Goal: Transaction & Acquisition: Purchase product/service

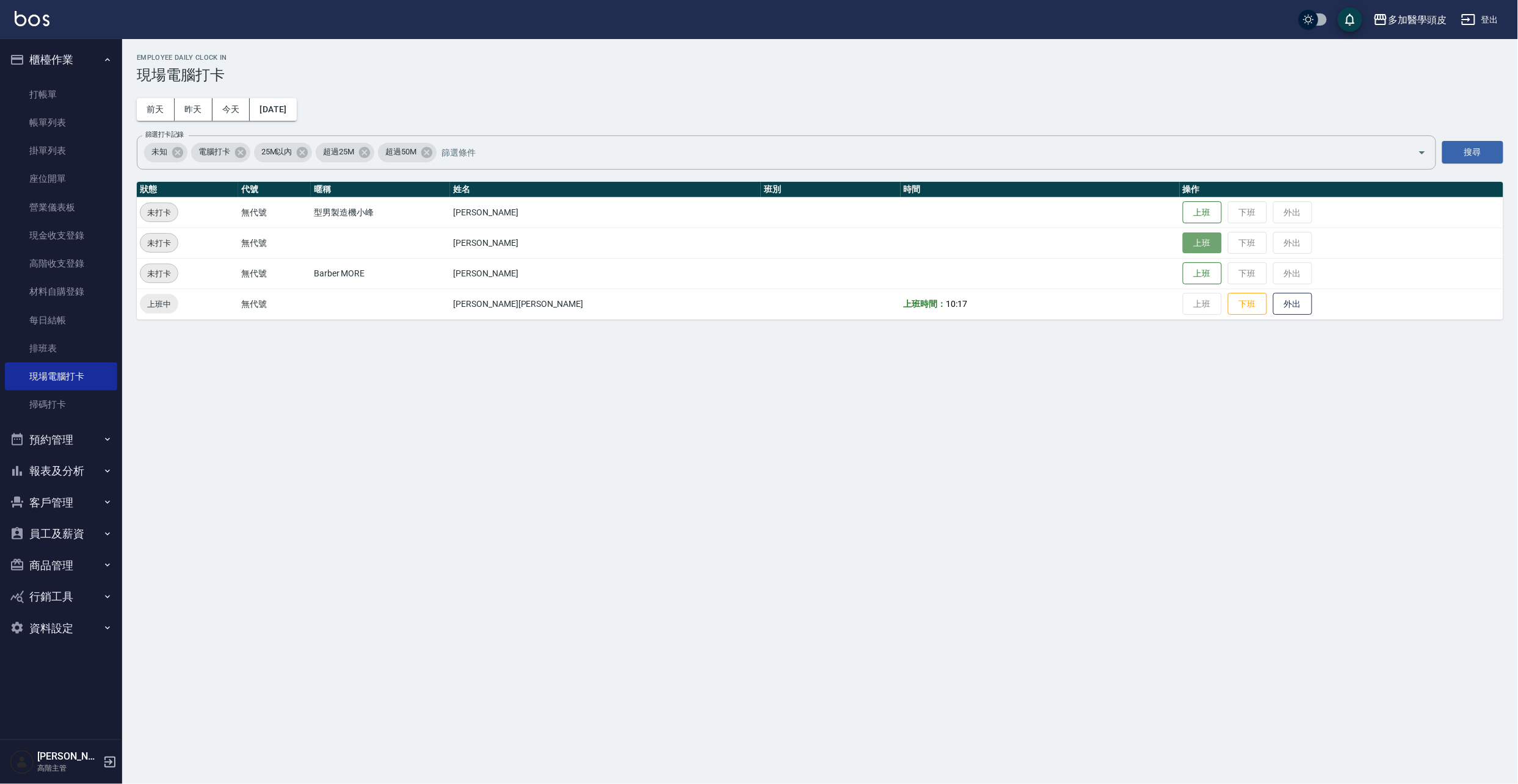
click at [1183, 245] on button "上班" at bounding box center [1202, 243] width 39 height 21
click at [67, 436] on button "預約管理" at bounding box center [61, 440] width 112 height 31
click at [69, 597] on button "客戶管理" at bounding box center [61, 597] width 112 height 31
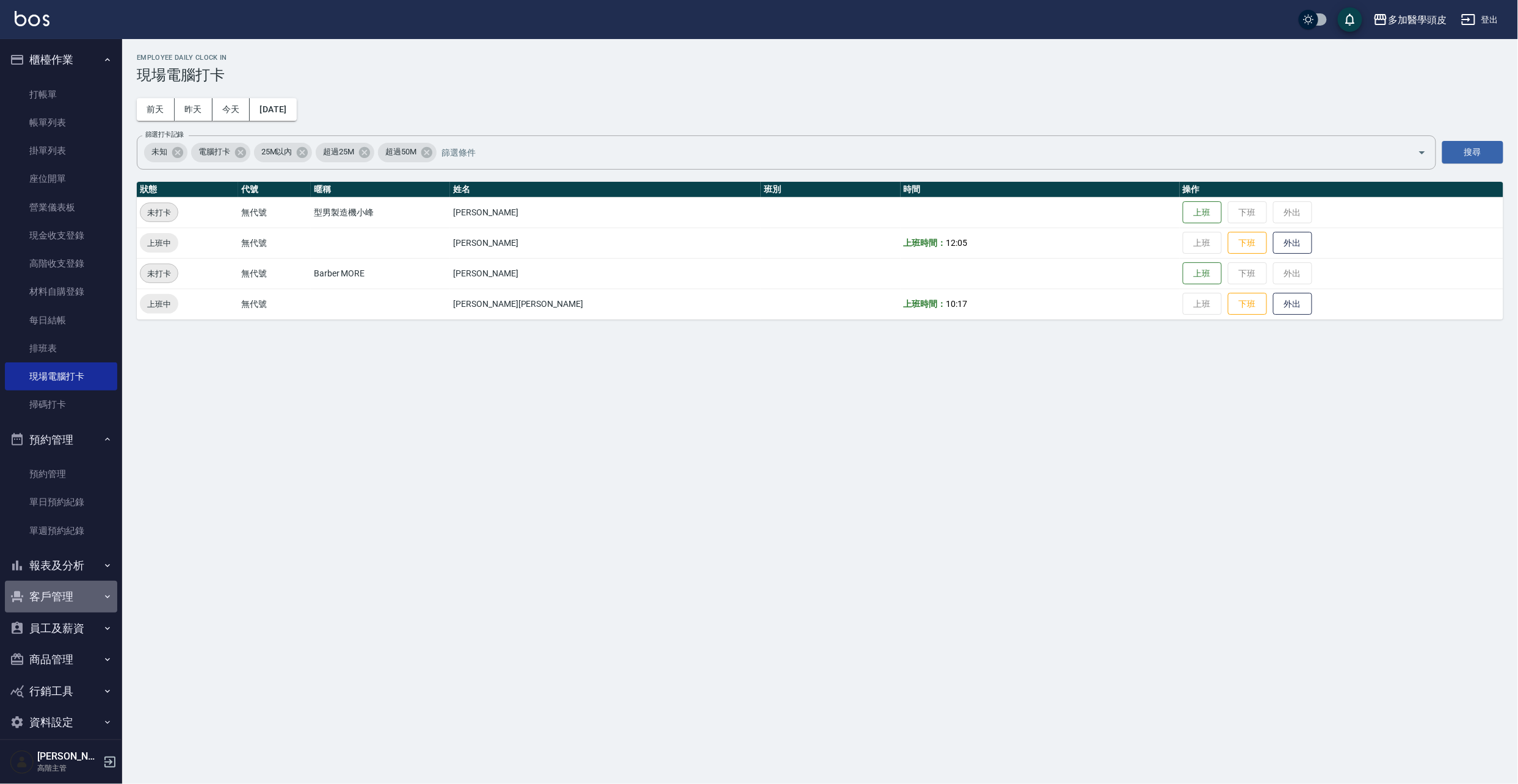
click at [69, 597] on button "客戶管理" at bounding box center [61, 597] width 112 height 31
click at [57, 633] on link "客戶列表" at bounding box center [61, 632] width 112 height 29
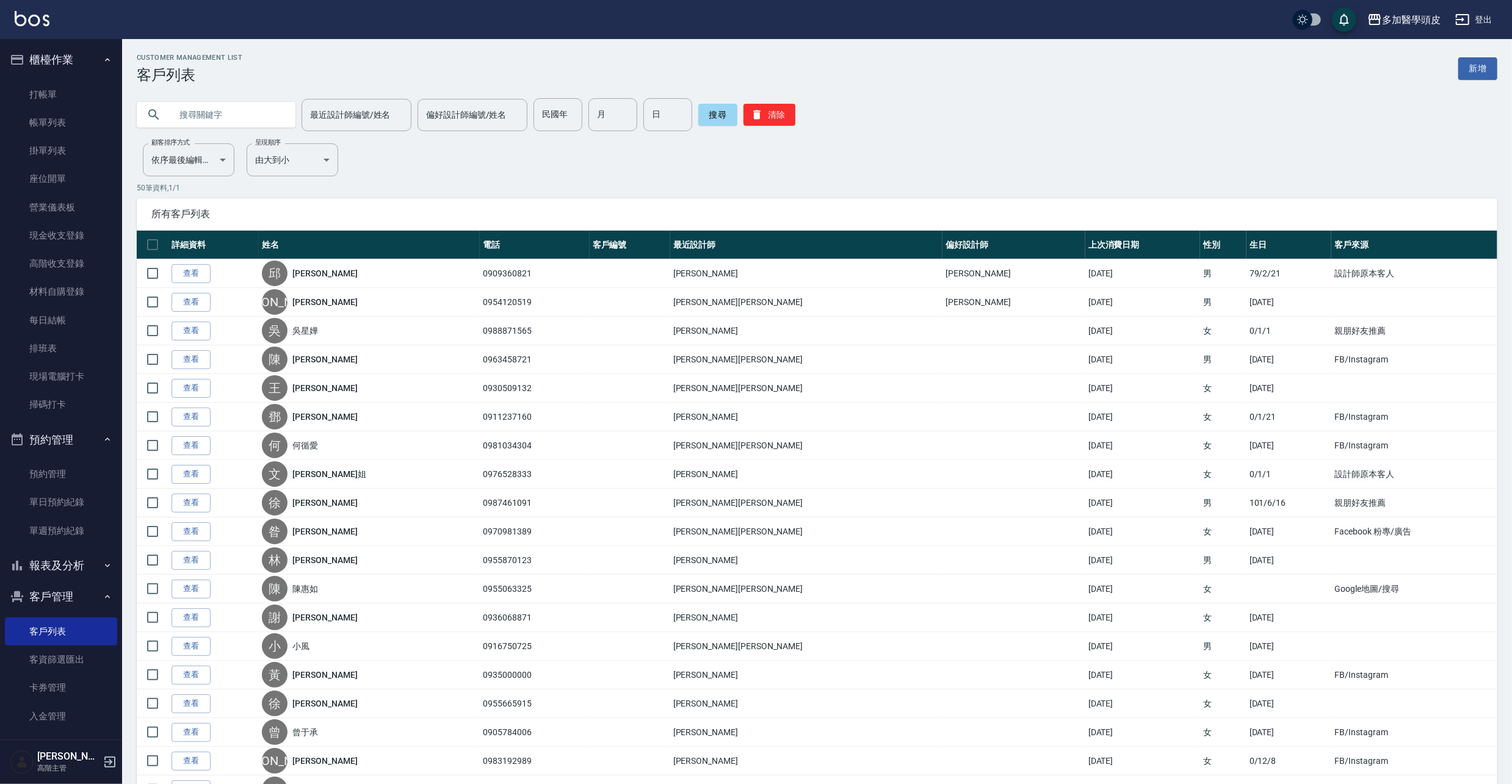
click at [254, 111] on input "text" at bounding box center [228, 114] width 115 height 33
type input "[PERSON_NAME]"
click at [709, 113] on button "搜尋" at bounding box center [717, 114] width 39 height 22
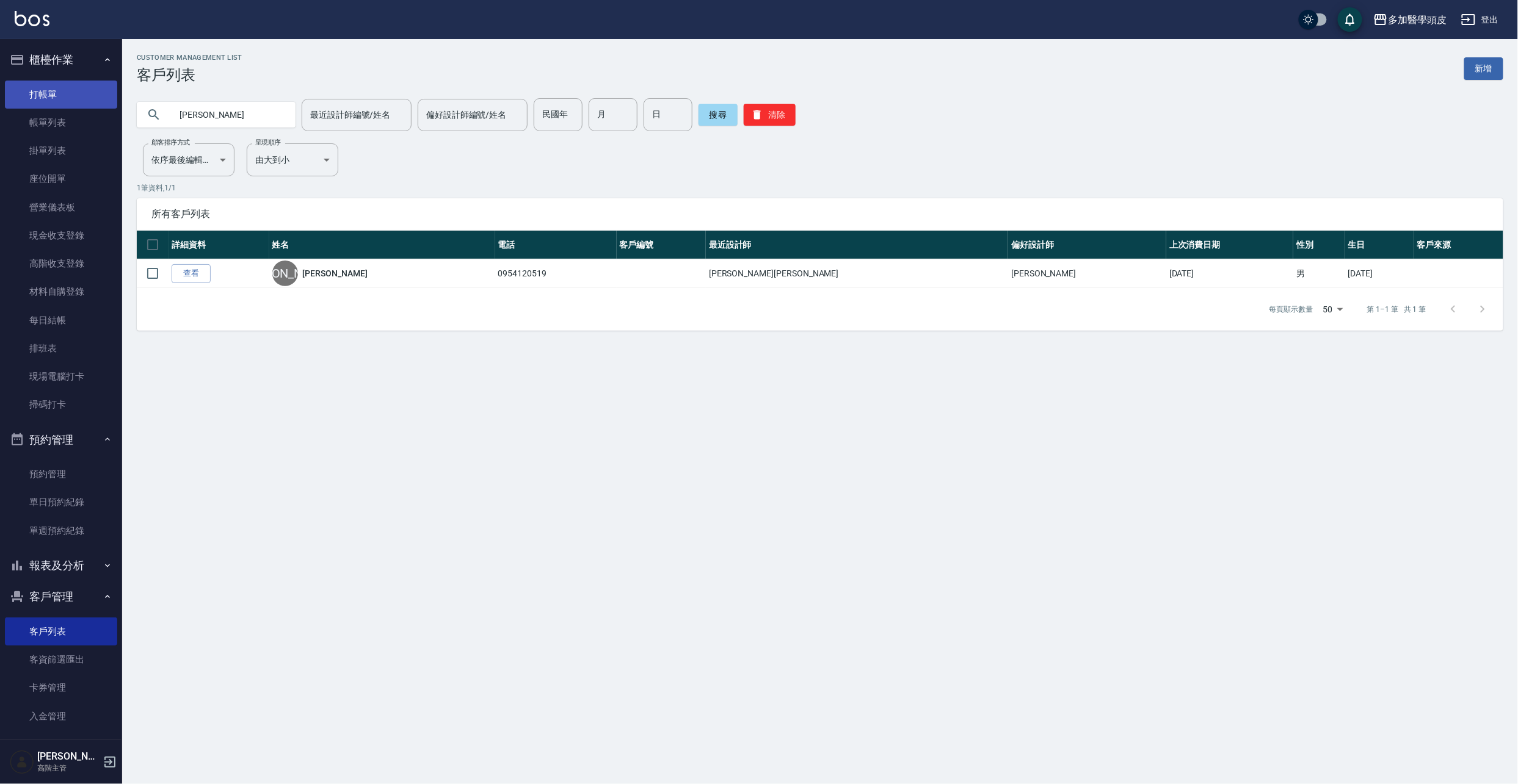
click at [59, 93] on link "打帳單" at bounding box center [61, 95] width 112 height 29
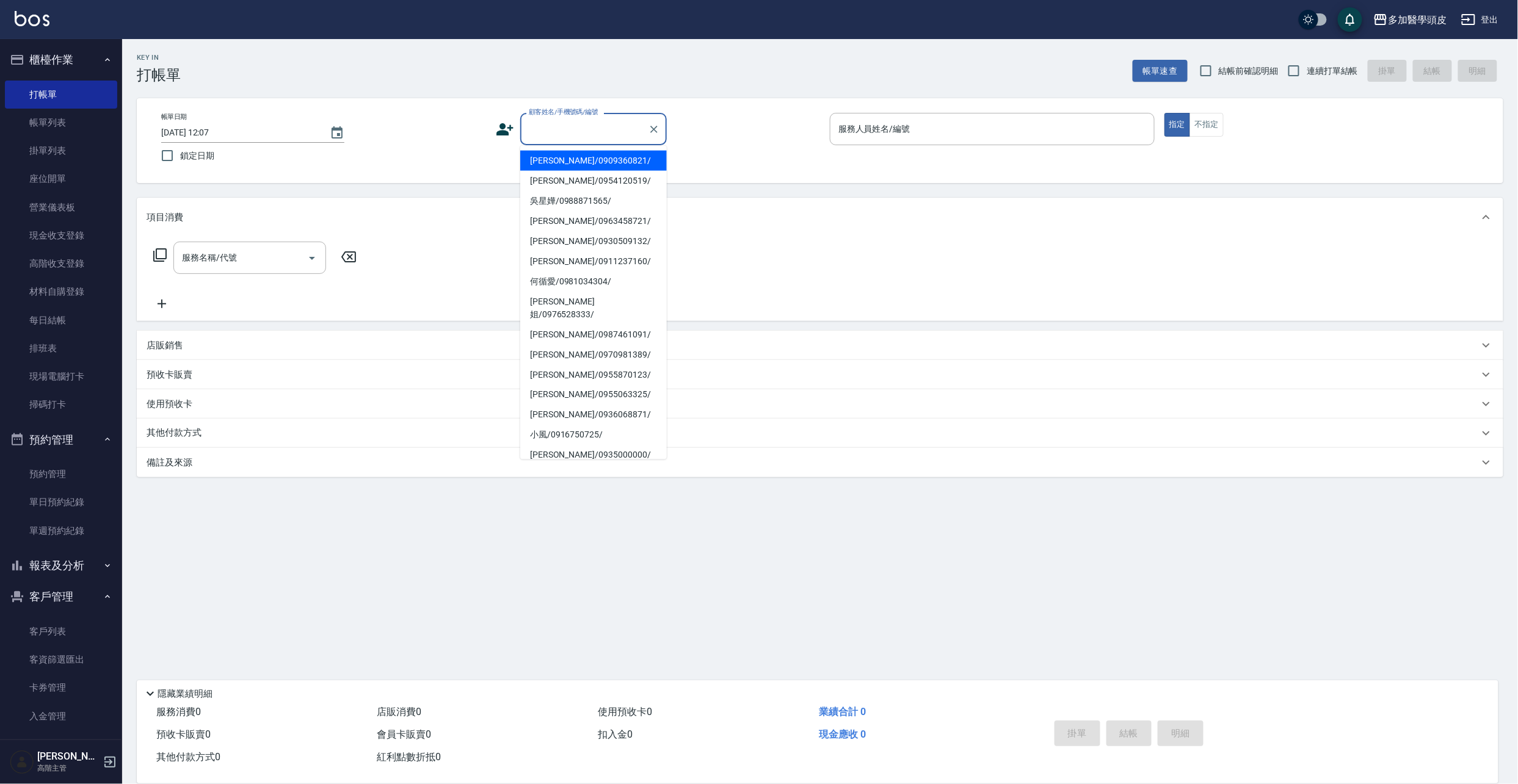
click at [599, 137] on input "顧客姓名/手機號碼/編號" at bounding box center [583, 128] width 117 height 21
click at [584, 178] on li "[PERSON_NAME]/0954120519/" at bounding box center [594, 181] width 147 height 20
type input "[PERSON_NAME]/0954120519/"
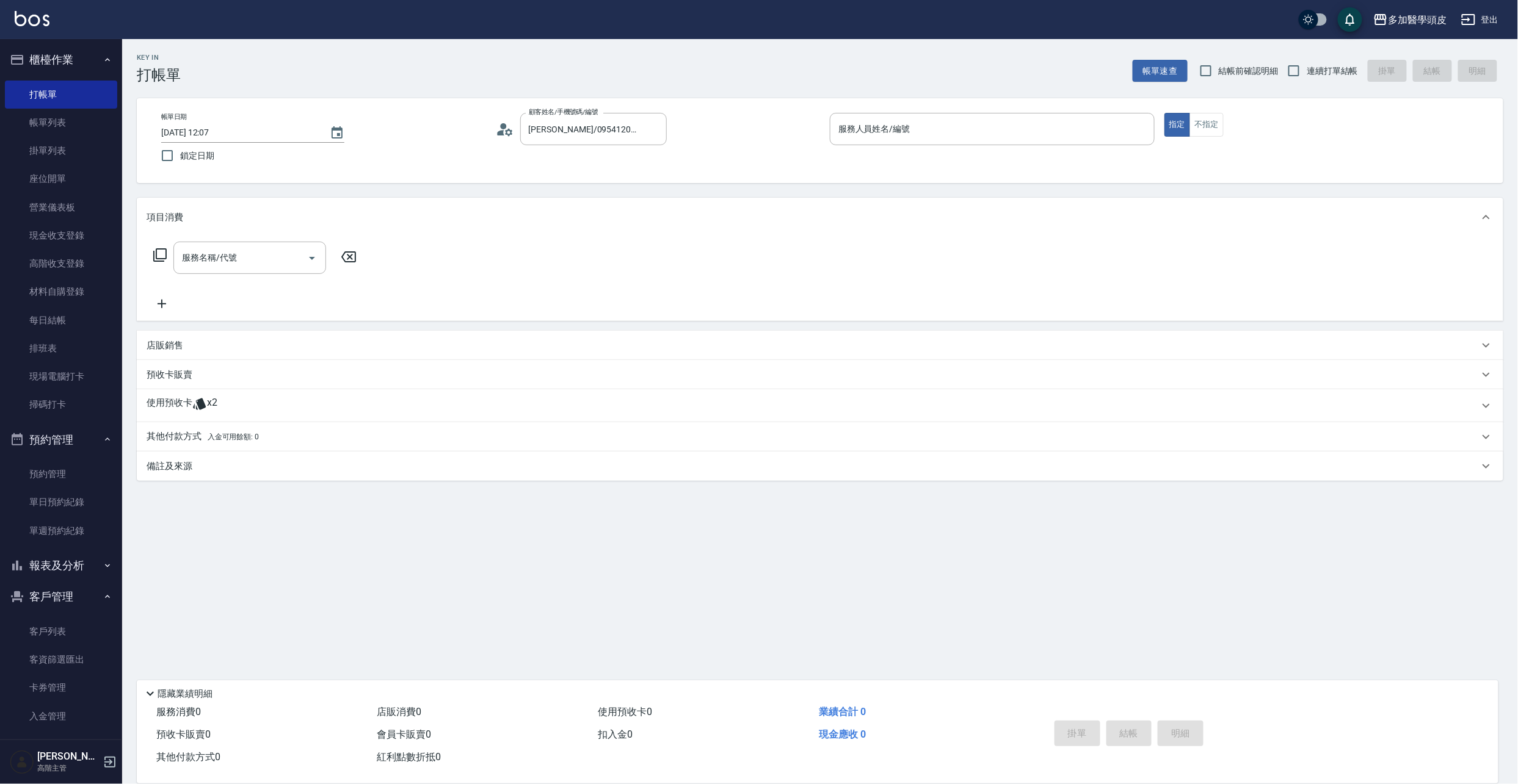
click at [202, 406] on icon at bounding box center [199, 404] width 12 height 11
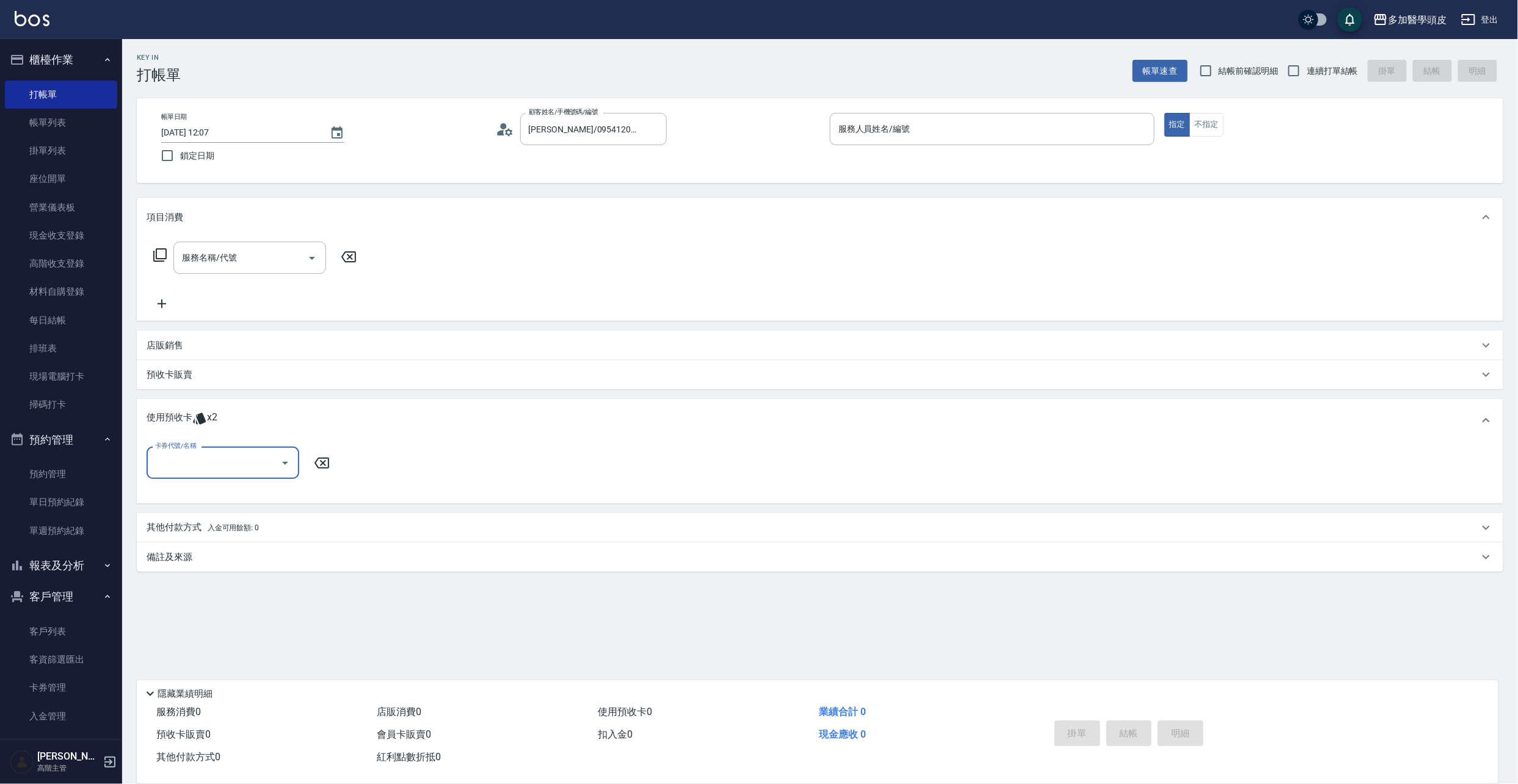
click at [288, 465] on icon "Open" at bounding box center [285, 462] width 14 height 14
drag, startPoint x: 655, startPoint y: 129, endPoint x: 644, endPoint y: 135, distance: 12.5
click at [653, 129] on icon "Clear" at bounding box center [654, 129] width 12 height 12
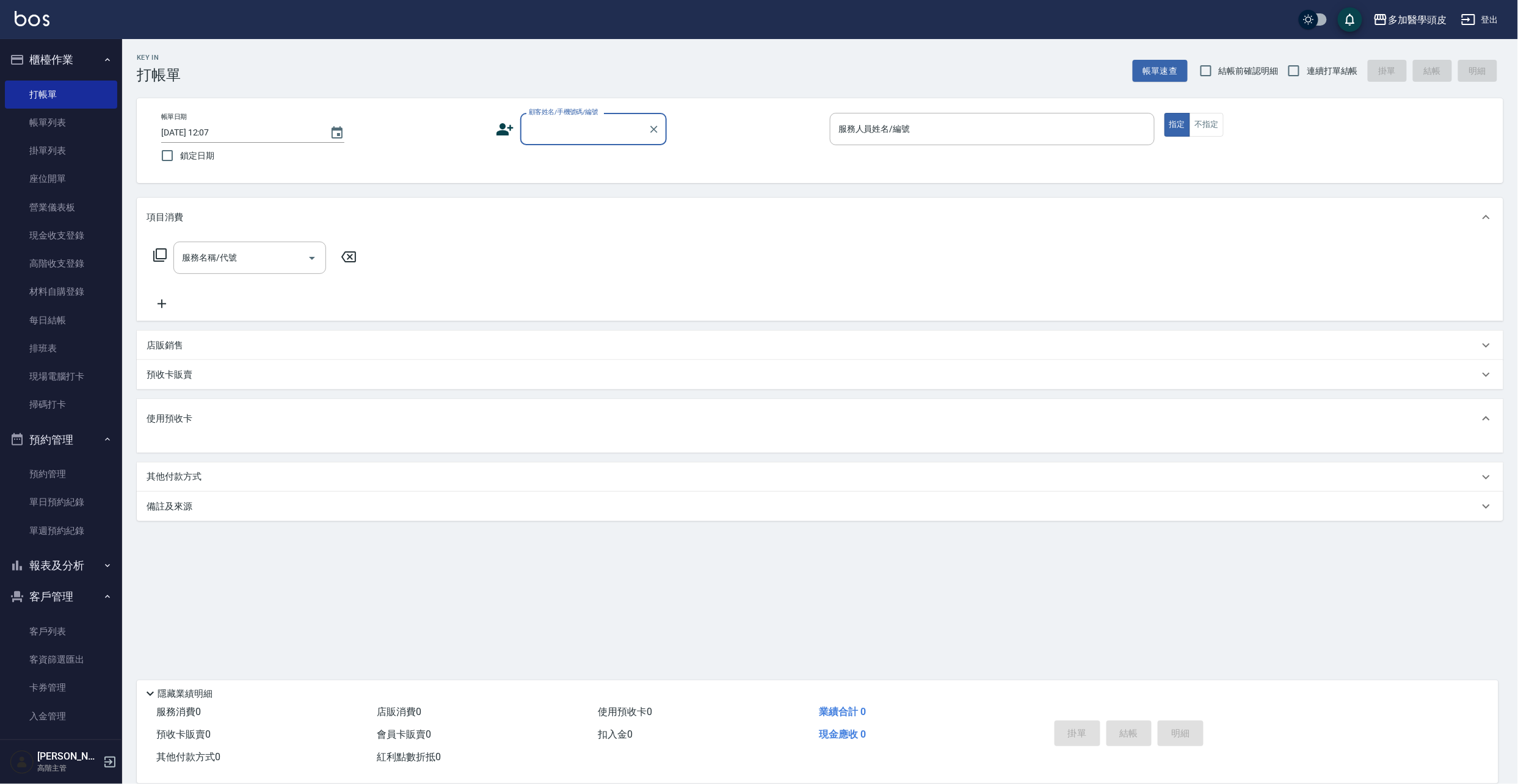
click at [592, 122] on input "顧客姓名/手機號碼/編號" at bounding box center [583, 128] width 117 height 21
click at [572, 182] on li "[PERSON_NAME]/0965008732/" at bounding box center [594, 181] width 147 height 20
type input "[PERSON_NAME]/0965008732/"
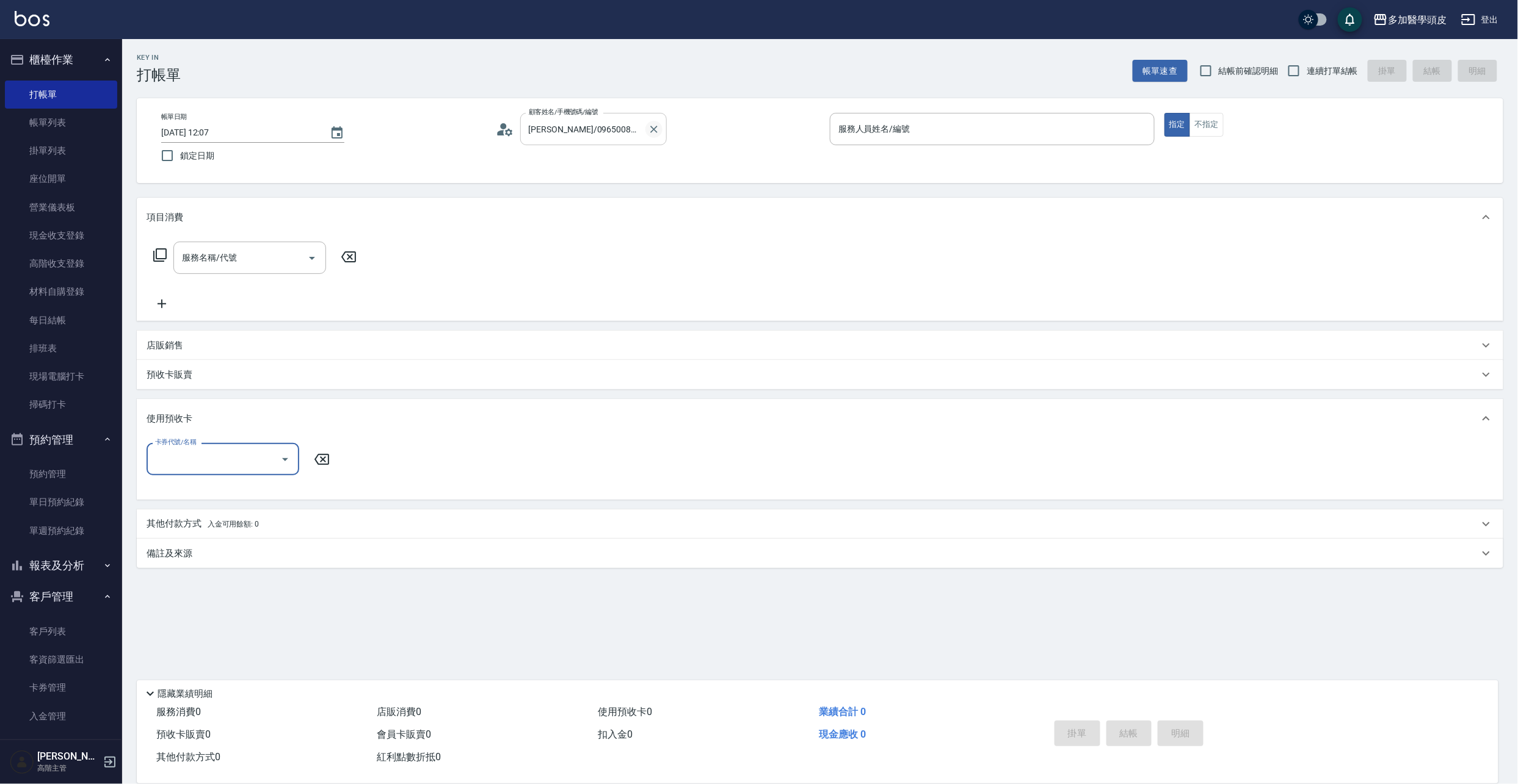
click at [653, 130] on icon "Clear" at bounding box center [654, 129] width 12 height 12
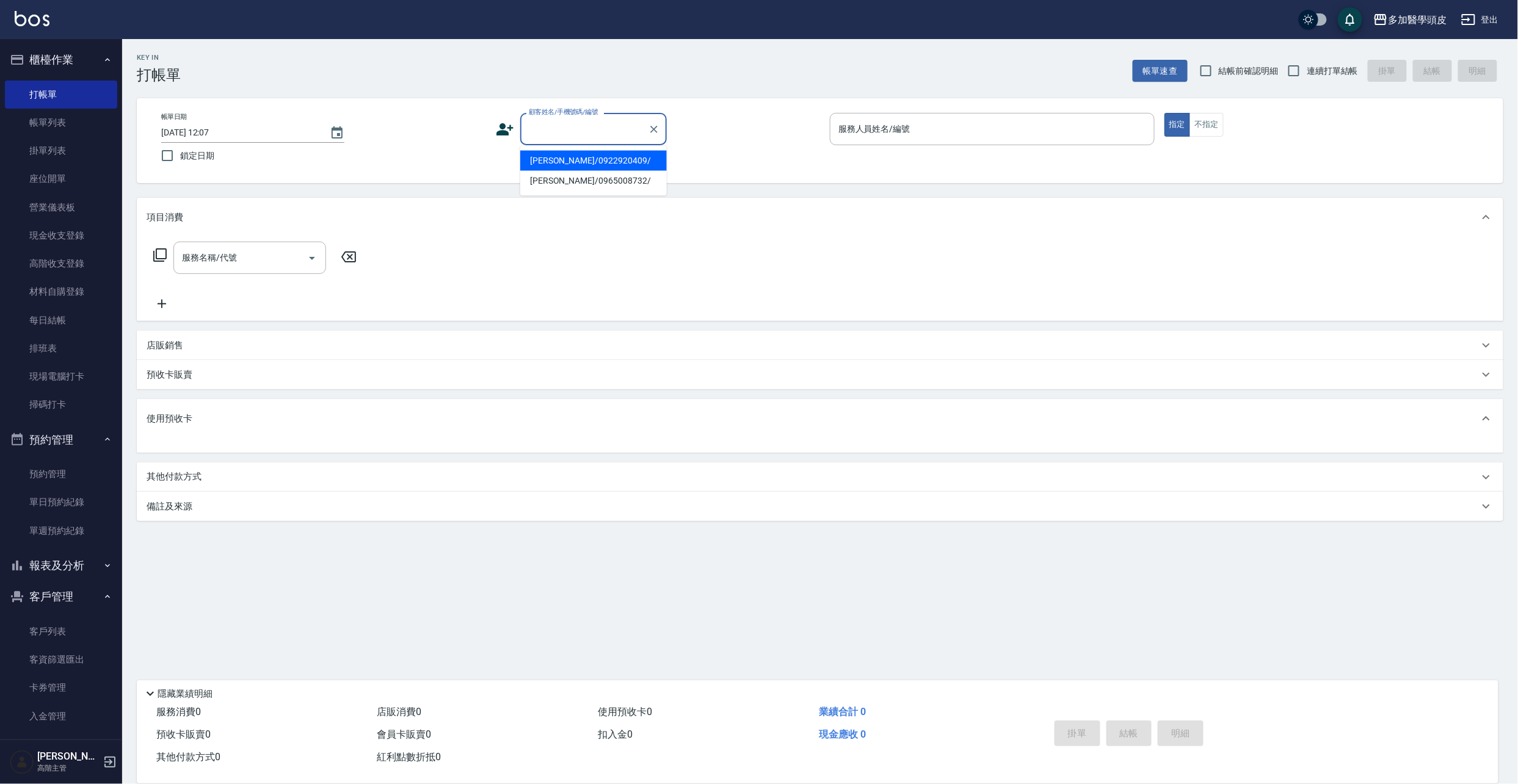
click at [611, 133] on input "顧客姓名/手機號碼/編號" at bounding box center [583, 128] width 117 height 21
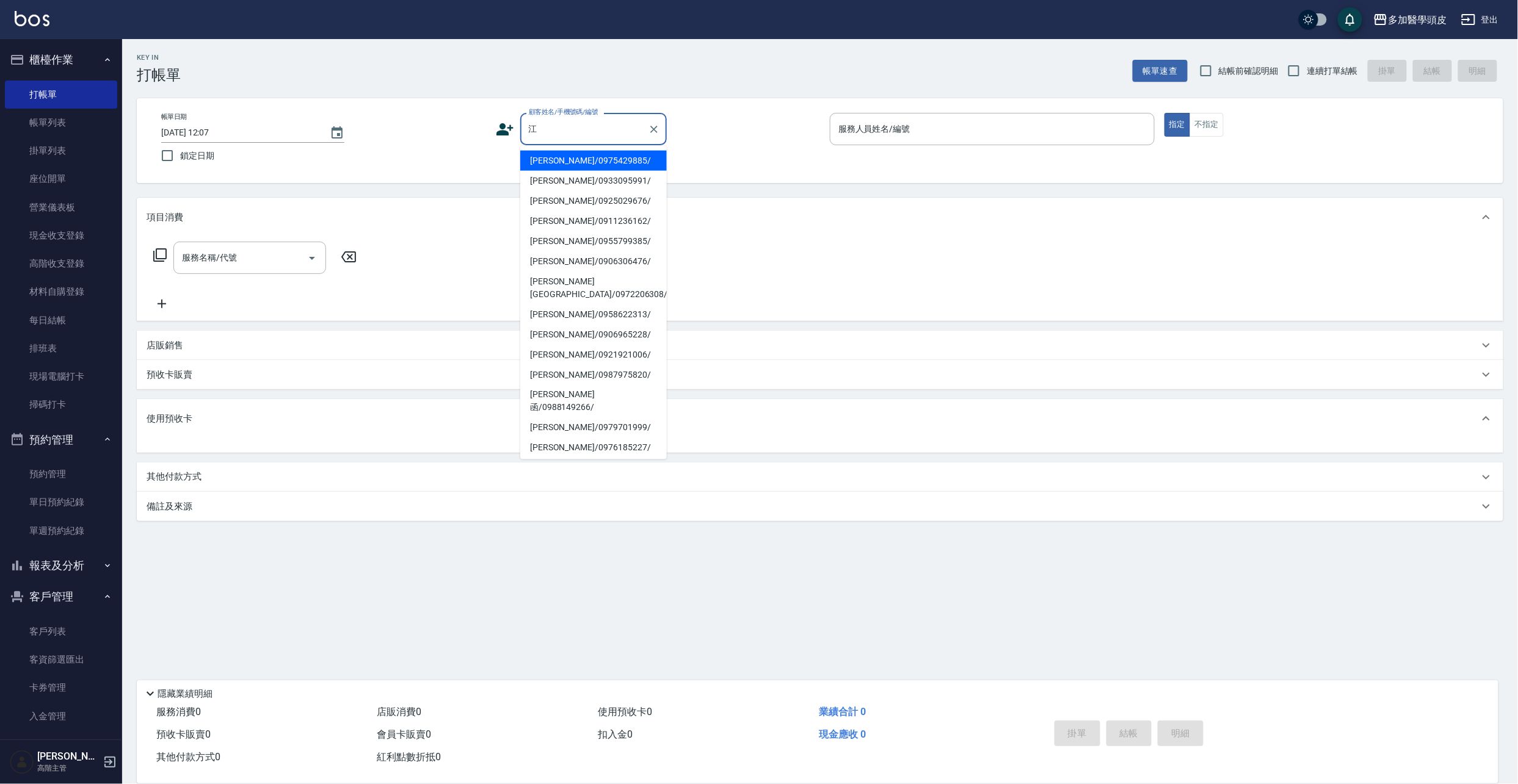
click at [560, 365] on li "[PERSON_NAME]/0987975820/" at bounding box center [594, 375] width 147 height 20
type input "[PERSON_NAME]/0987975820/"
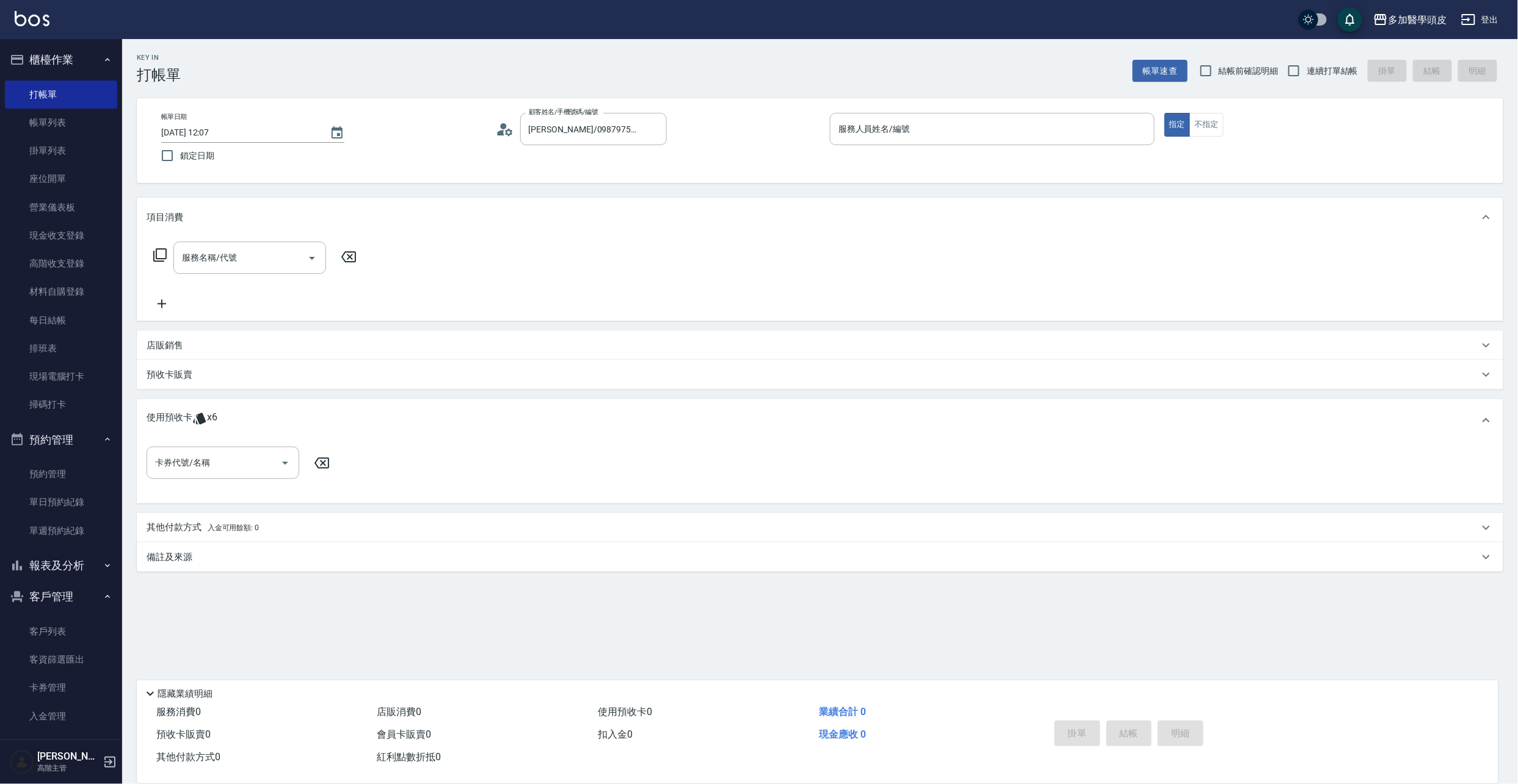
click at [207, 421] on span "x6" at bounding box center [211, 420] width 10 height 18
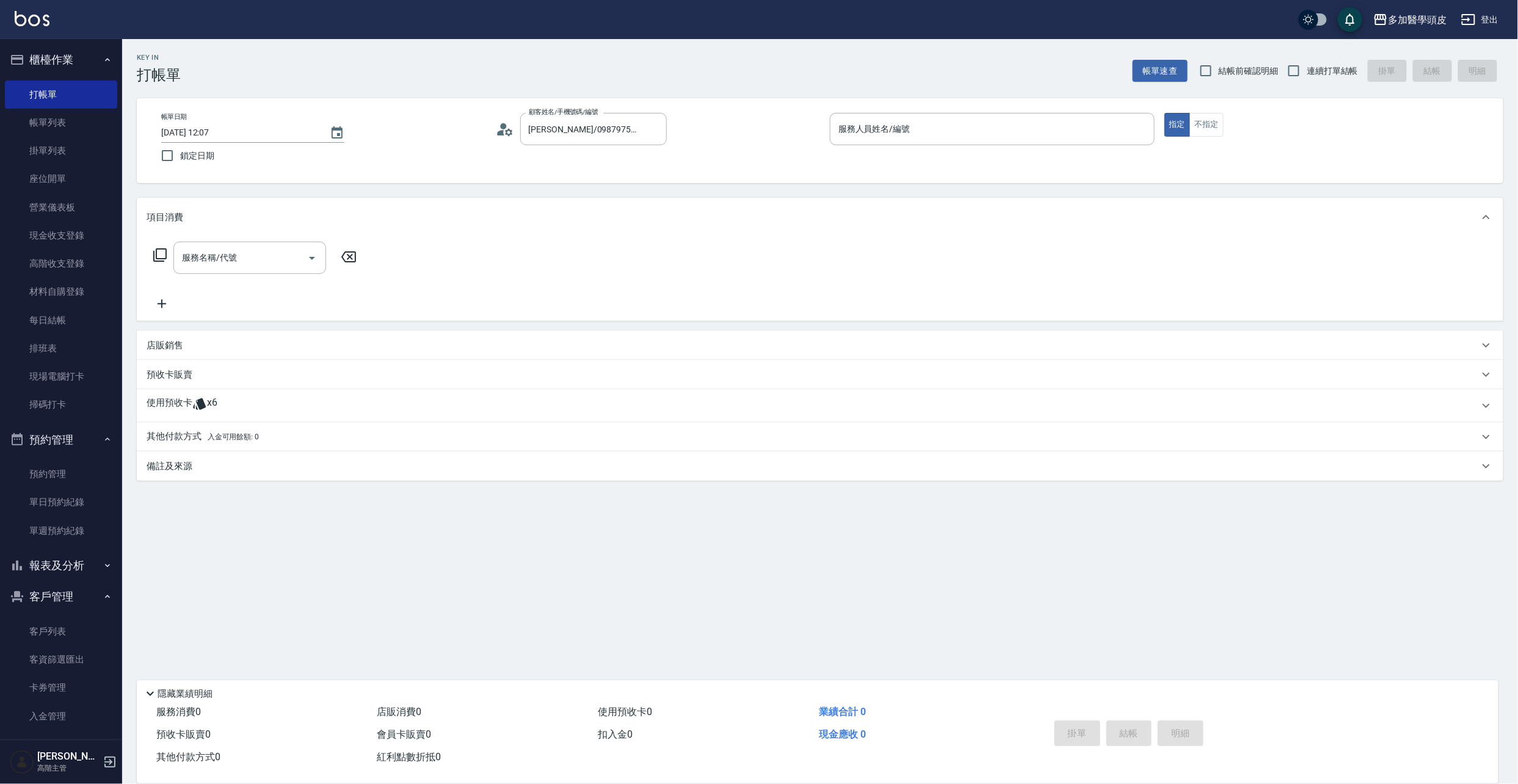
click at [204, 406] on icon at bounding box center [199, 404] width 12 height 11
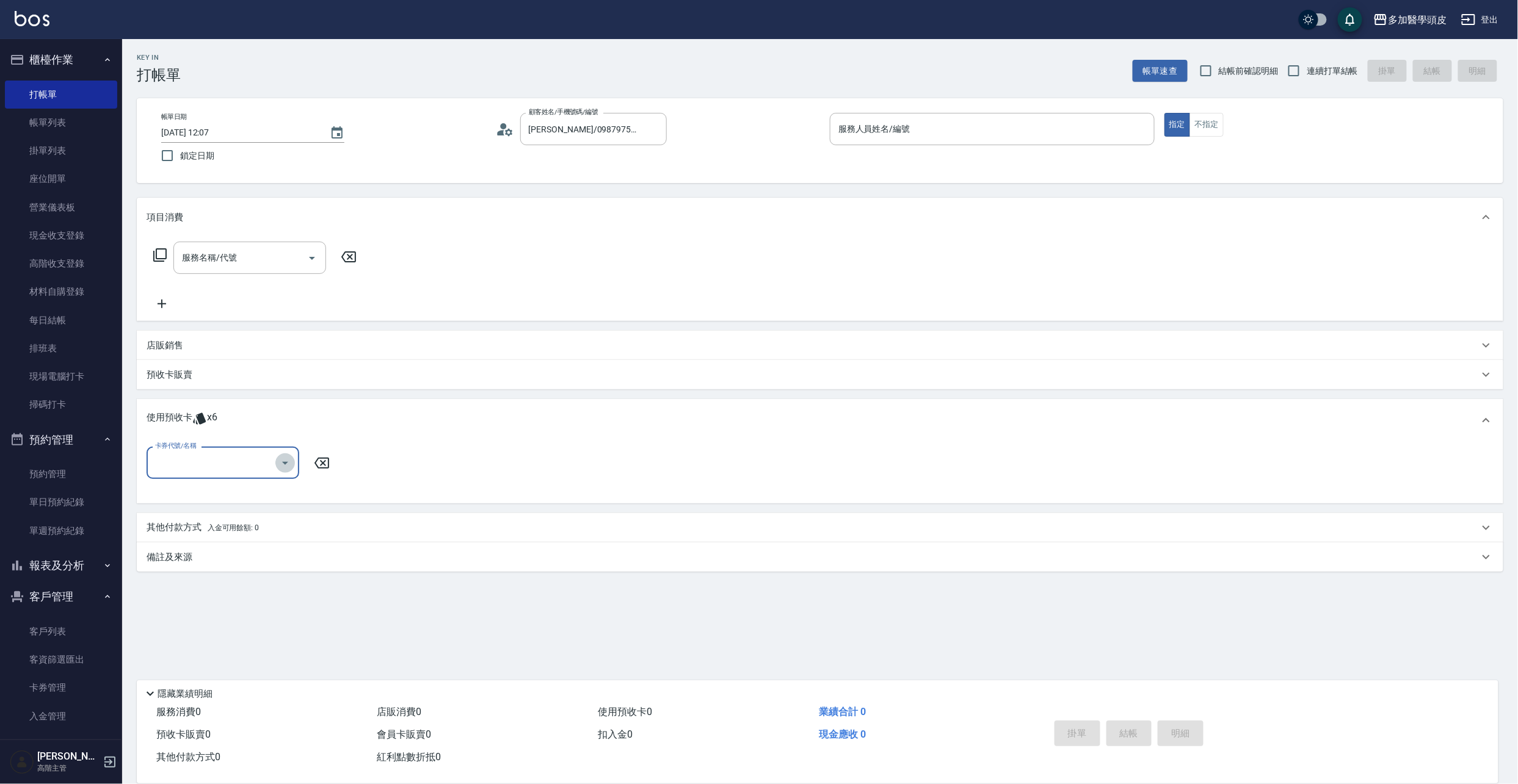
click at [282, 462] on icon "Open" at bounding box center [285, 463] width 6 height 3
click at [69, 123] on link "帳單列表" at bounding box center [61, 123] width 112 height 29
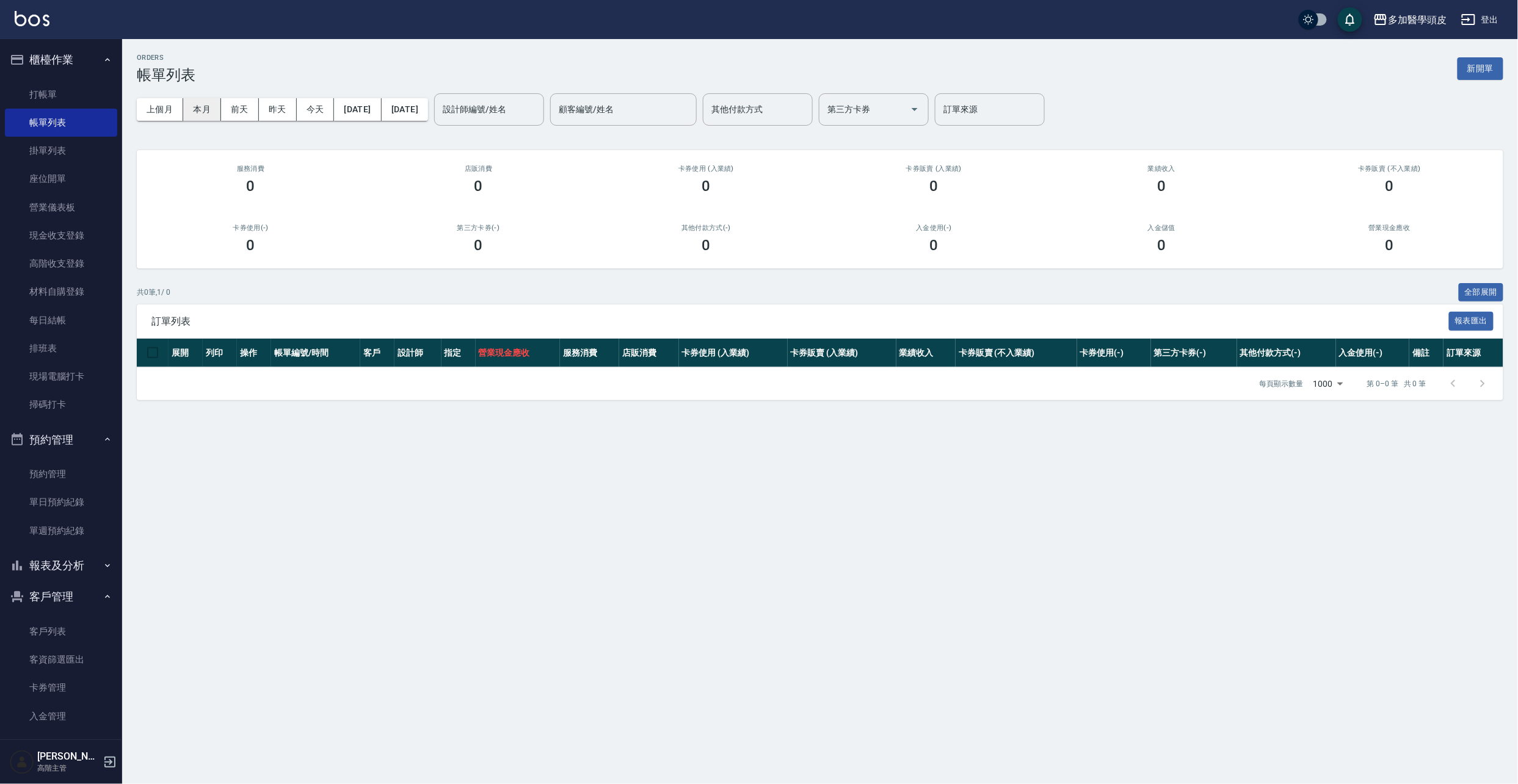
click at [204, 108] on button "本月" at bounding box center [202, 109] width 38 height 23
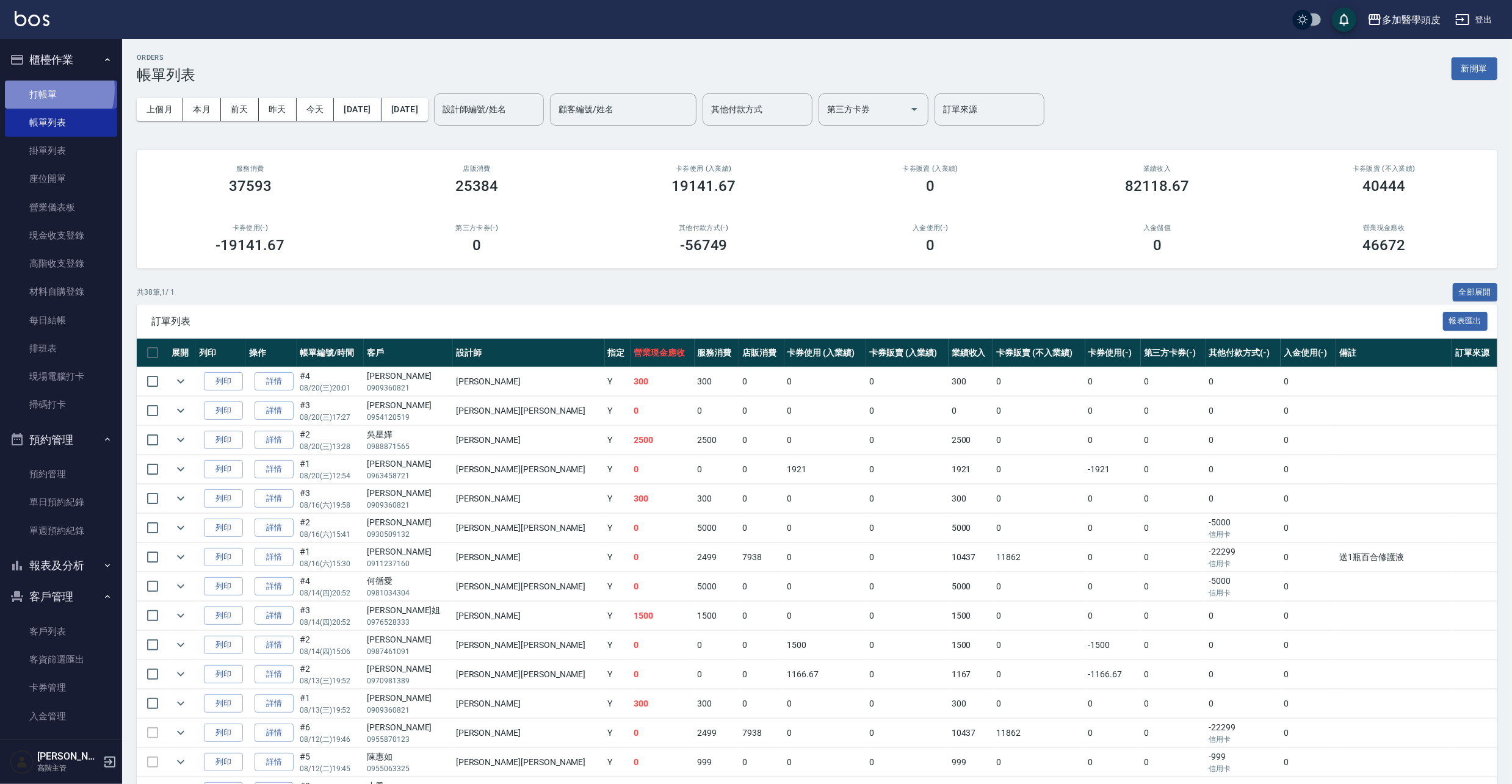
click at [43, 89] on link "打帳單" at bounding box center [61, 95] width 112 height 29
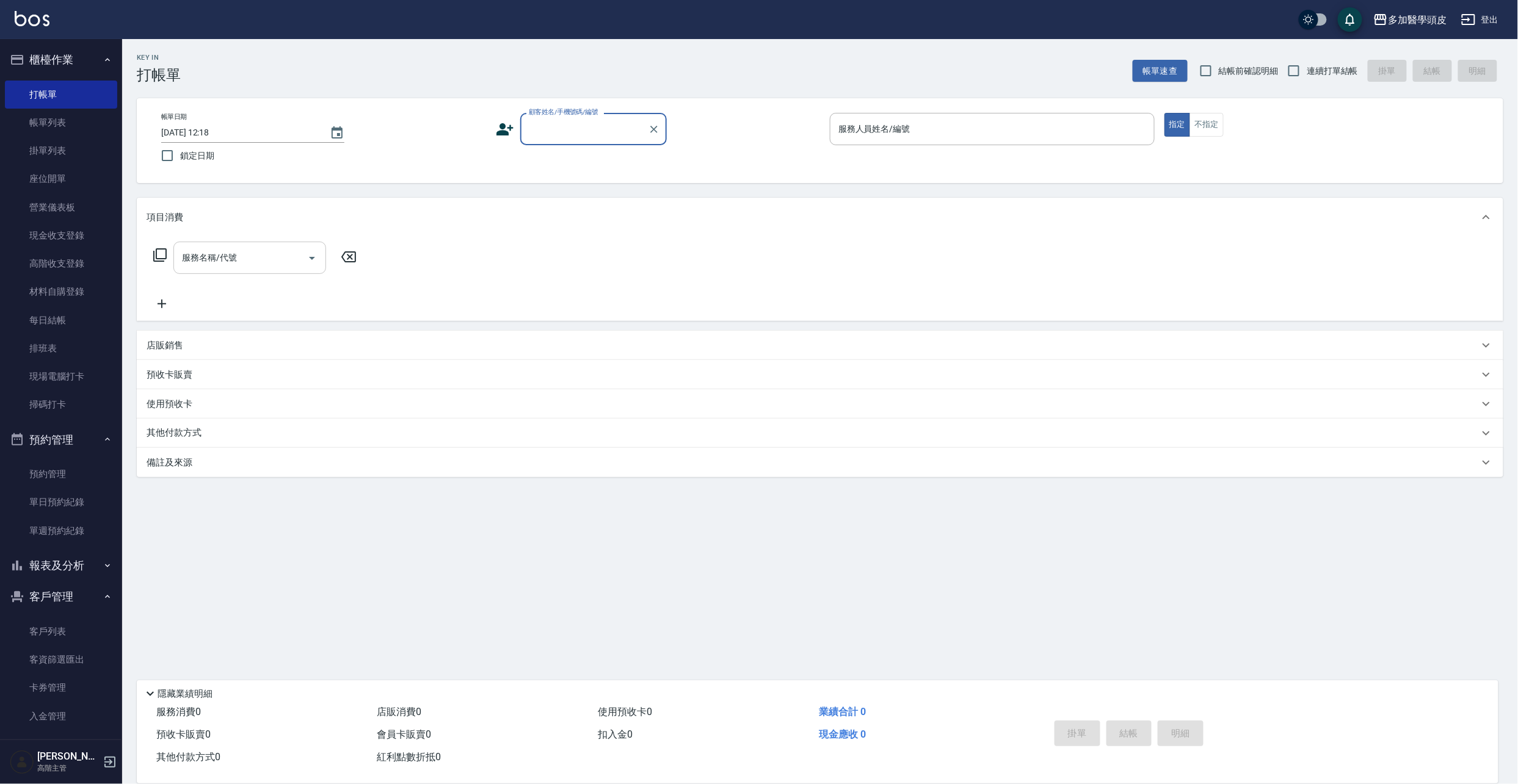
click at [230, 266] on input "服務名稱/代號" at bounding box center [241, 258] width 124 height 21
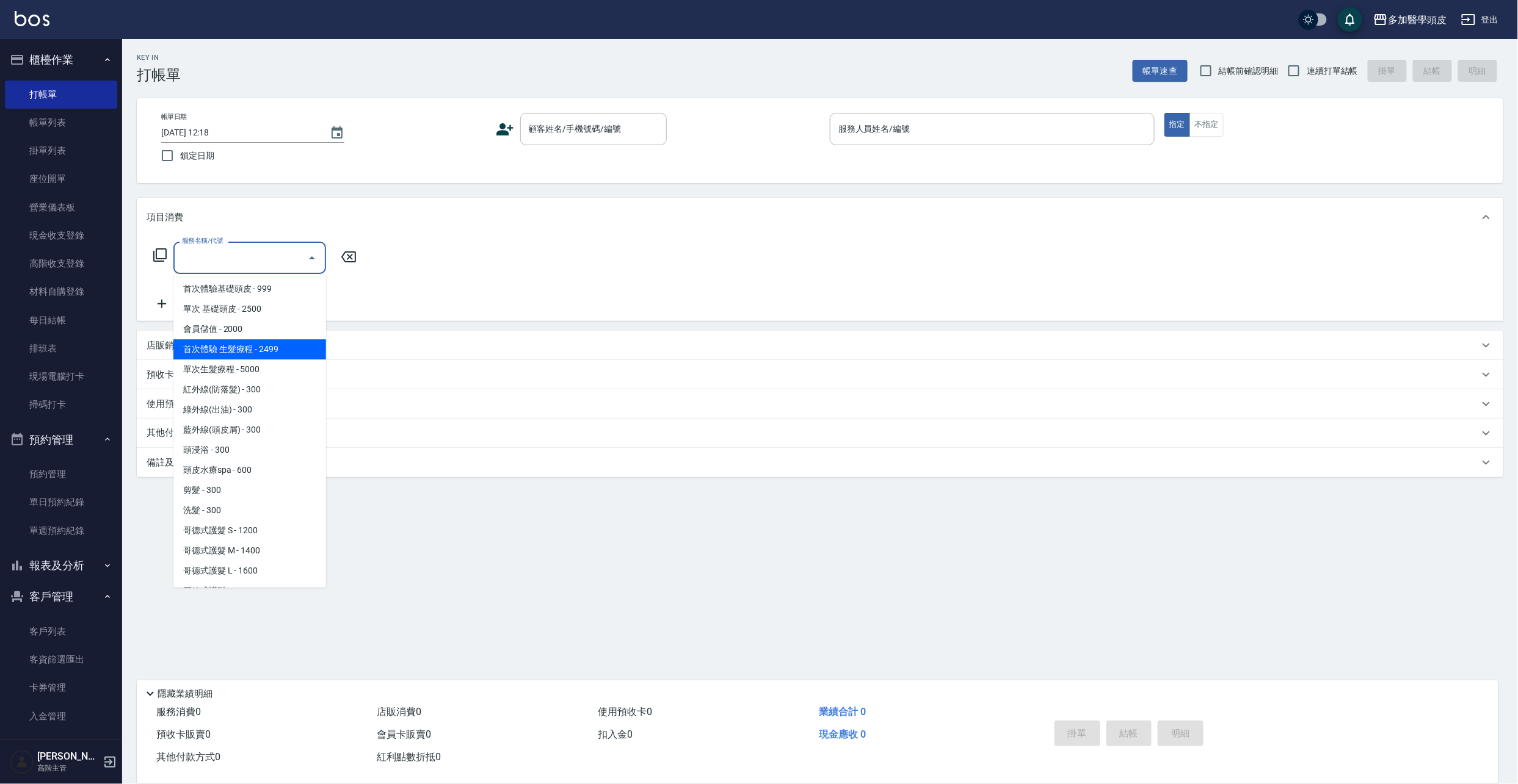
click at [154, 343] on p "店販銷售" at bounding box center [165, 345] width 36 height 12
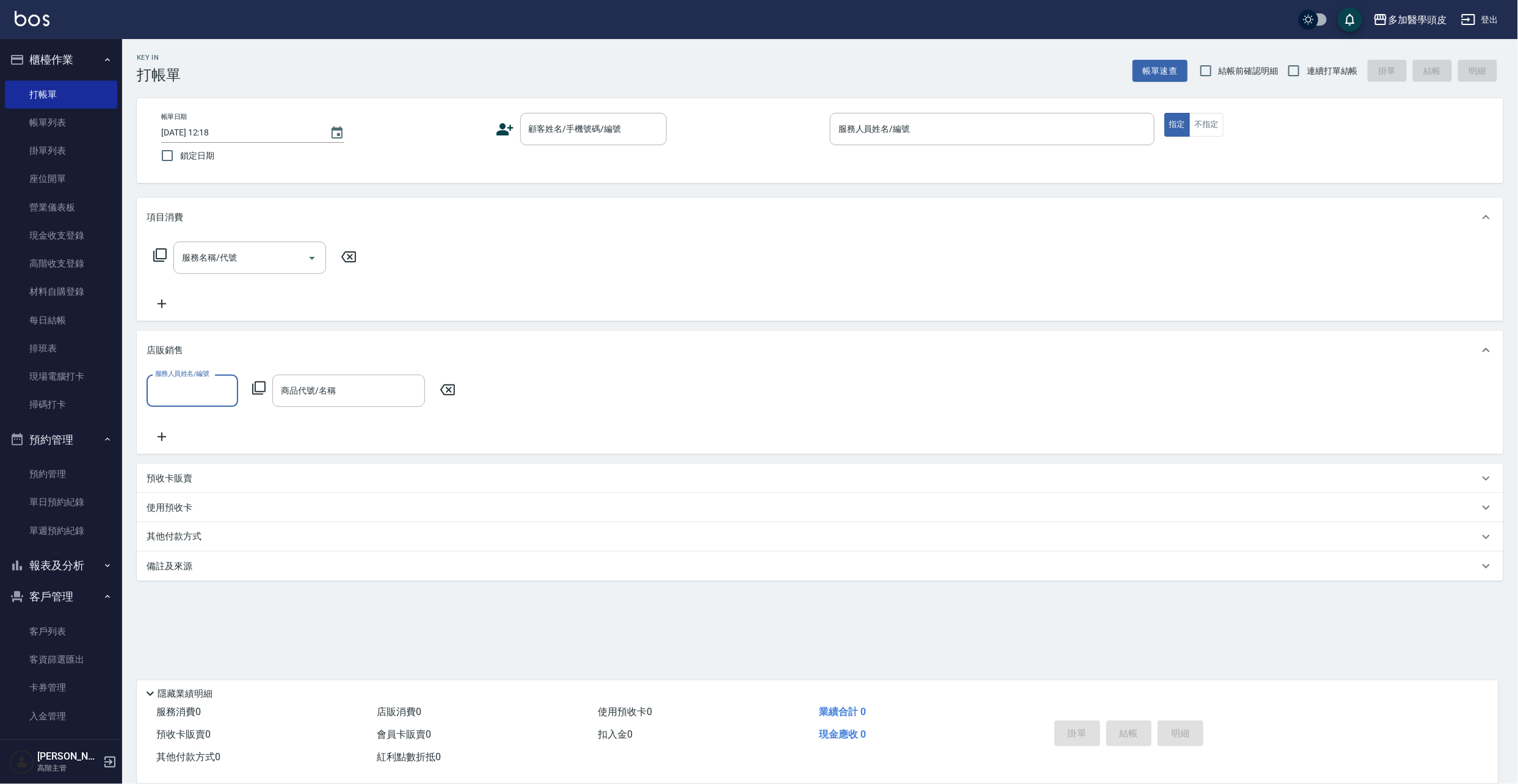
scroll to position [1, 0]
click at [365, 379] on div "商品代號/名稱" at bounding box center [348, 391] width 152 height 32
